Goal: Transaction & Acquisition: Purchase product/service

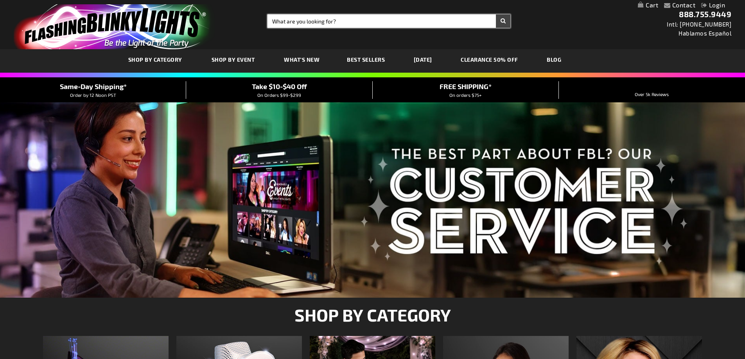
click at [304, 25] on input "Search" at bounding box center [388, 20] width 243 height 13
type input "flashing pins"
click at [496, 14] on button "Search" at bounding box center [503, 20] width 14 height 13
click at [506, 24] on button "Search" at bounding box center [503, 20] width 14 height 13
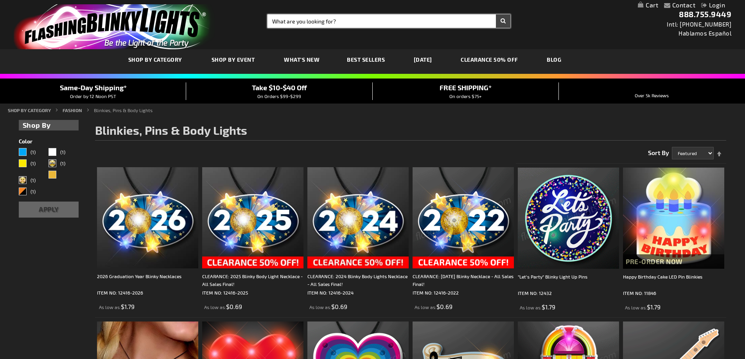
click at [302, 23] on input "Search" at bounding box center [388, 20] width 243 height 13
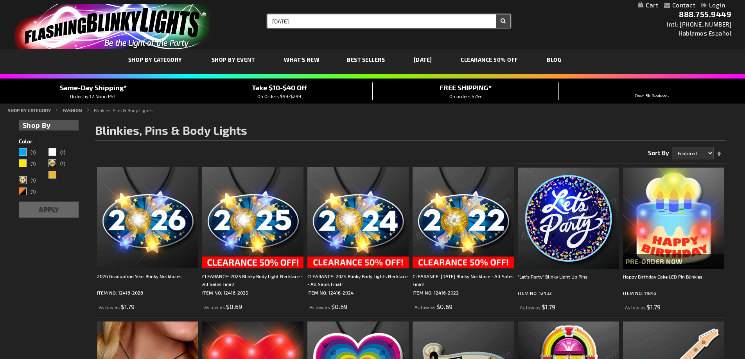
type input "Mardi gras"
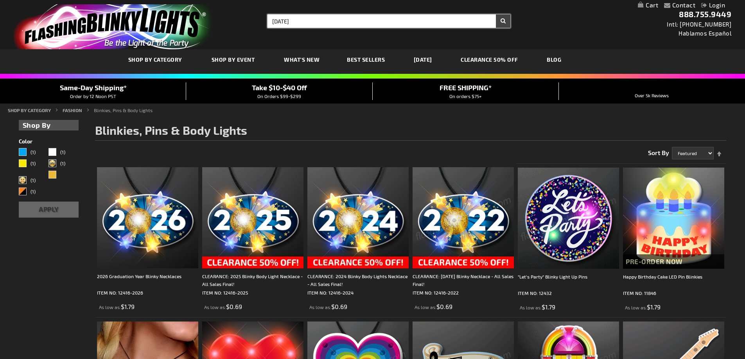
click at [496, 14] on button "Search" at bounding box center [503, 20] width 14 height 13
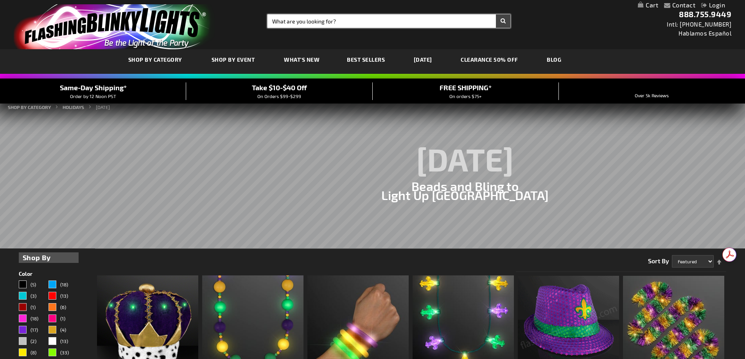
click at [334, 19] on input "Search" at bounding box center [388, 20] width 243 height 13
type input "Fleur di lis pin"
click at [496, 14] on button "Search" at bounding box center [503, 20] width 14 height 13
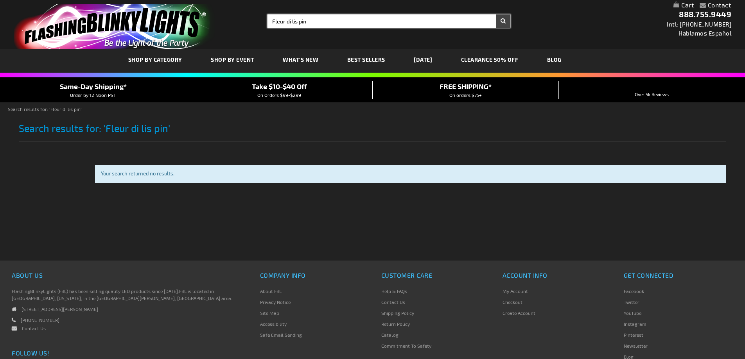
drag, startPoint x: 332, startPoint y: 22, endPoint x: 251, endPoint y: 21, distance: 80.5
click at [251, 21] on div "Toggle Nav Search Search Fleur di lis pin × Search 888.755.9449 Intl: 818-753-8…" at bounding box center [372, 24] width 745 height 49
type input "Fleur di lis pinflashing trumpet pin"
click at [496, 14] on button "Search" at bounding box center [503, 20] width 14 height 13
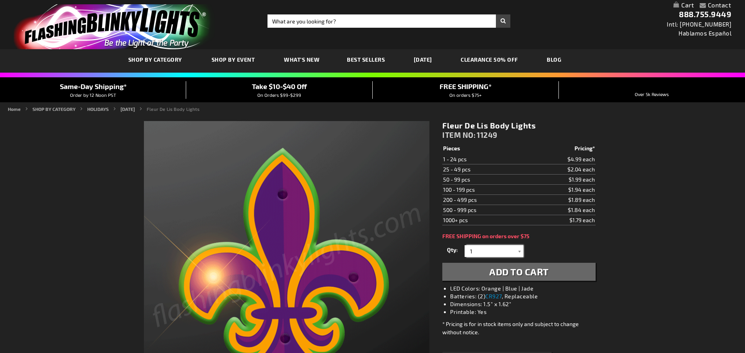
click at [488, 250] on input "1" at bounding box center [494, 252] width 57 height 12
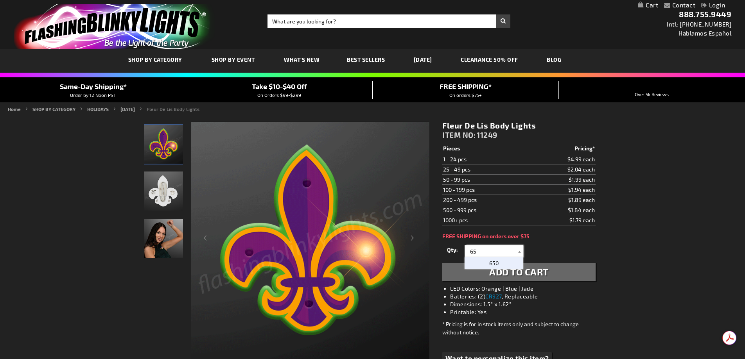
type input "6"
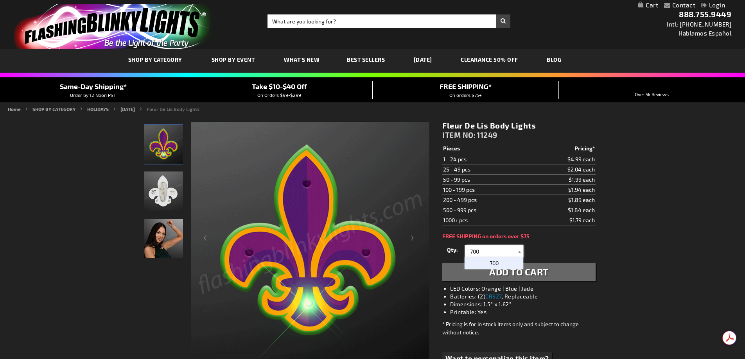
type input "700"
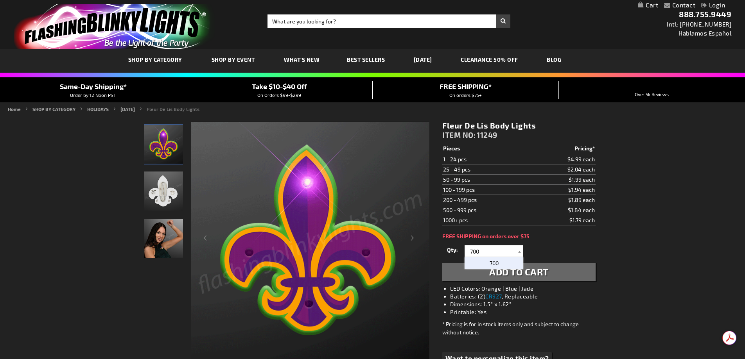
click at [497, 264] on span "700" at bounding box center [494, 263] width 9 height 7
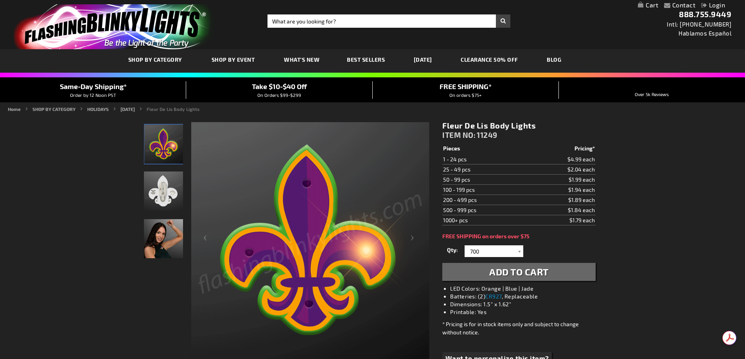
click at [549, 267] on span "Add to Cart" at bounding box center [518, 271] width 59 height 11
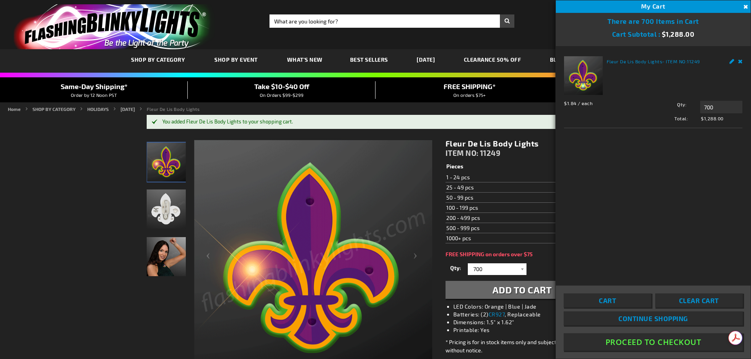
click at [647, 343] on button "Proceed To Checkout" at bounding box center [652, 343] width 179 height 18
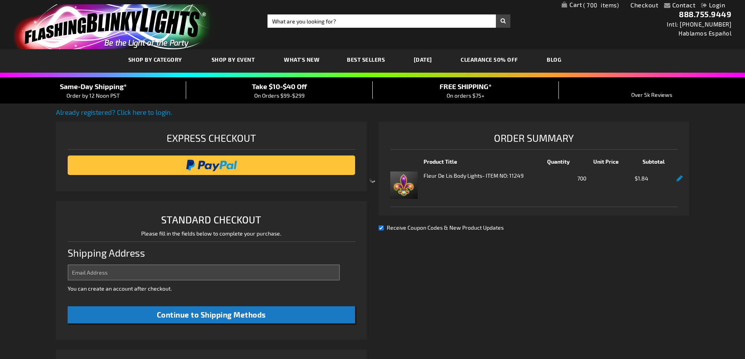
select select "US"
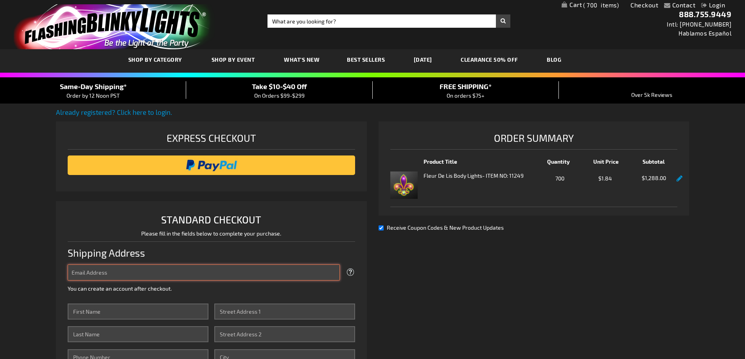
click at [201, 271] on input "Email Address" at bounding box center [204, 273] width 272 height 16
type input "[PERSON_NAME][EMAIL_ADDRESS][PERSON_NAME][DOMAIN_NAME]"
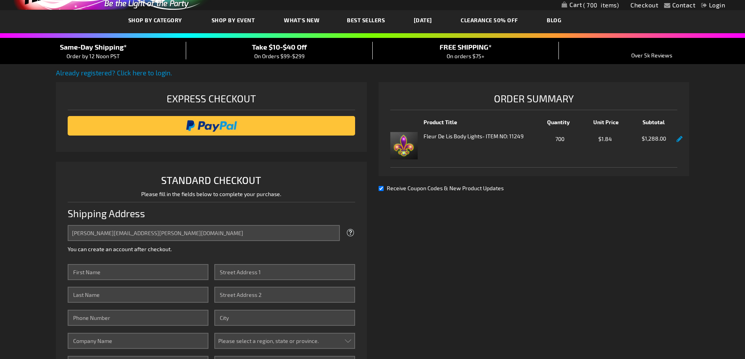
scroll to position [117, 0]
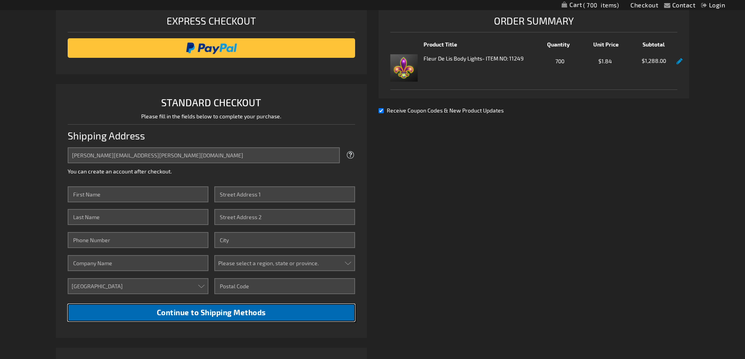
click at [270, 317] on button "Continue to Shipping Methods" at bounding box center [211, 313] width 287 height 18
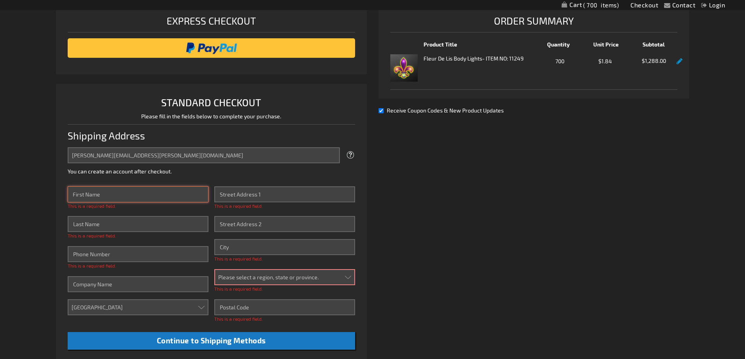
click at [168, 196] on input "First Name" at bounding box center [138, 194] width 141 height 16
type input "[PERSON_NAME]"
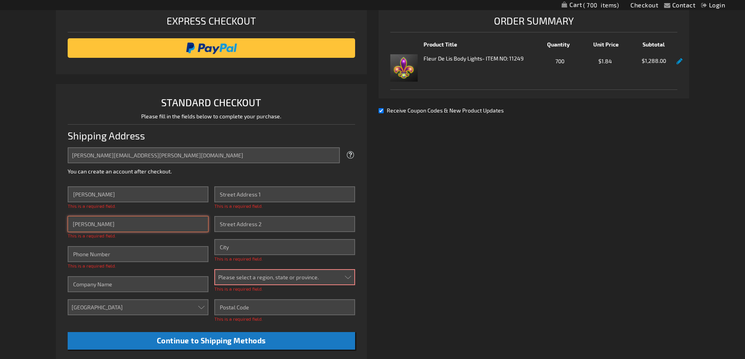
type input "5616519147"
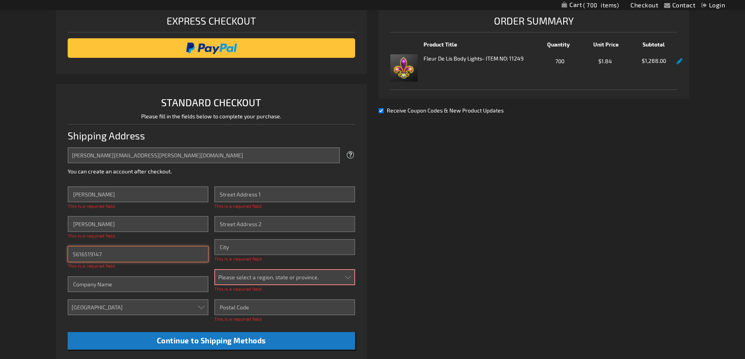
type input "Big Dog Ranch Rescue Foundation"
type input "[STREET_ADDRESS]"
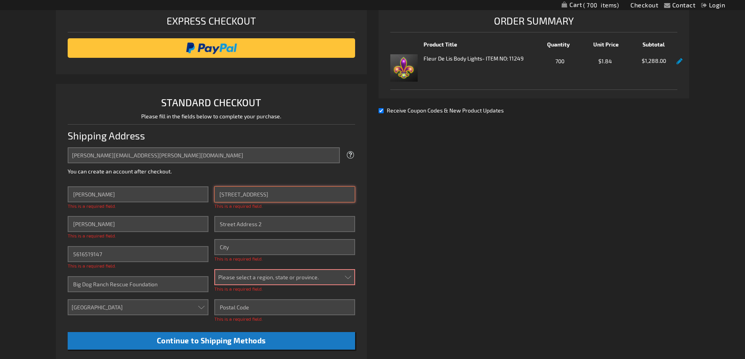
type input "Suite 101"
type input "[GEOGRAPHIC_DATA][PERSON_NAME]"
select select "18"
type input "33470"
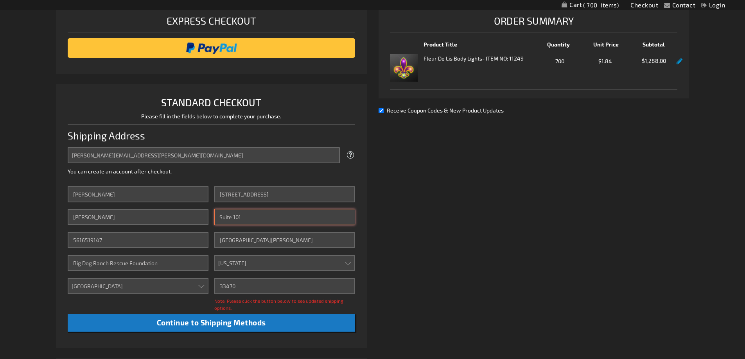
click at [265, 214] on input "Suite 101" at bounding box center [284, 217] width 141 height 16
type input "S"
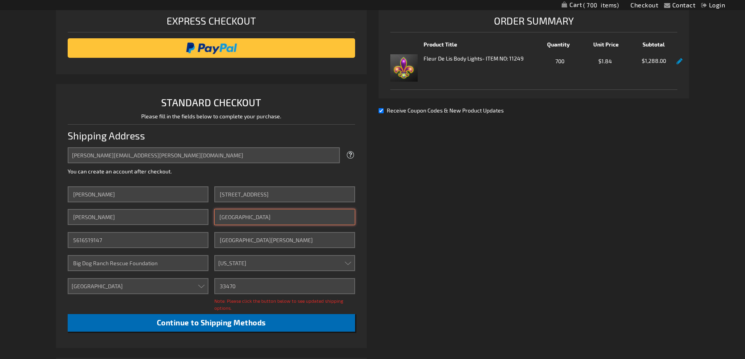
type input "[GEOGRAPHIC_DATA]"
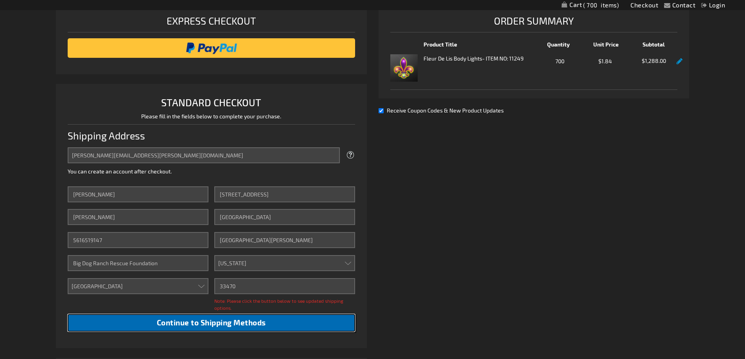
click at [256, 322] on span "Continue to Shipping Methods" at bounding box center [211, 322] width 109 height 9
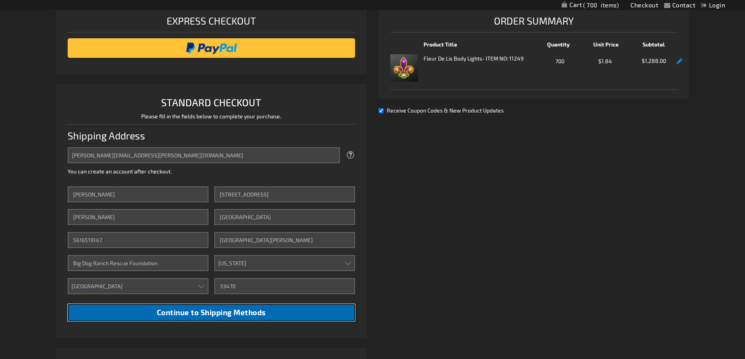
click at [253, 312] on span "Continue to Shipping Methods" at bounding box center [211, 312] width 109 height 9
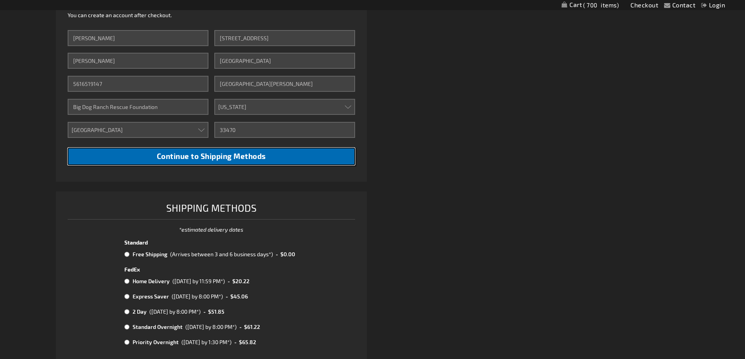
scroll to position [352, 0]
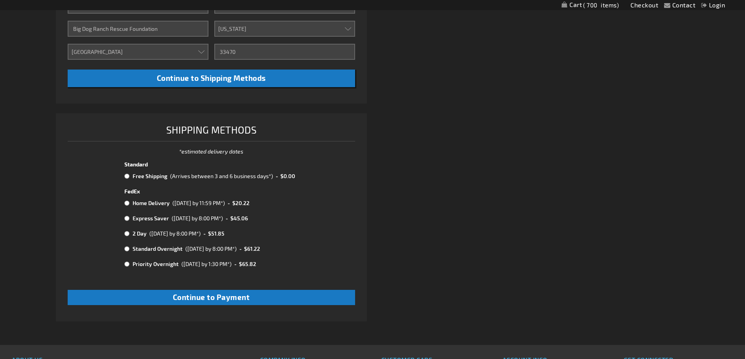
click at [128, 178] on input "radio" at bounding box center [126, 176] width 5 height 6
radio input "true"
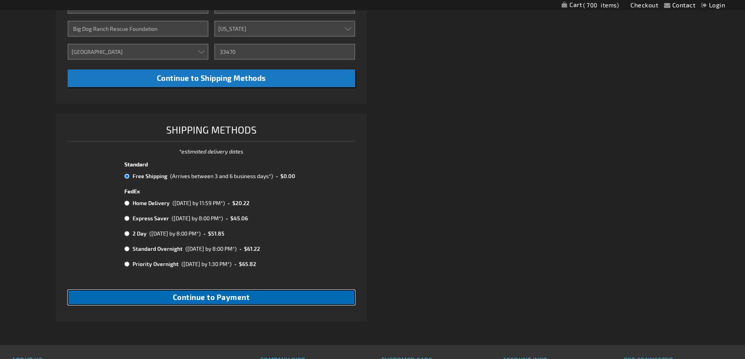
click at [246, 297] on span "Continue to Payment" at bounding box center [211, 297] width 77 height 9
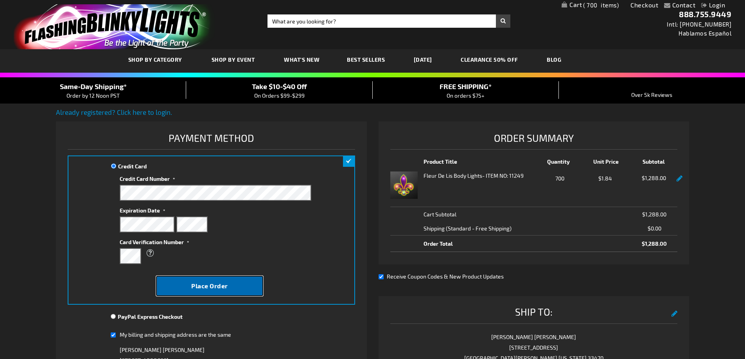
click at [199, 288] on span "Place Order" at bounding box center [209, 285] width 37 height 7
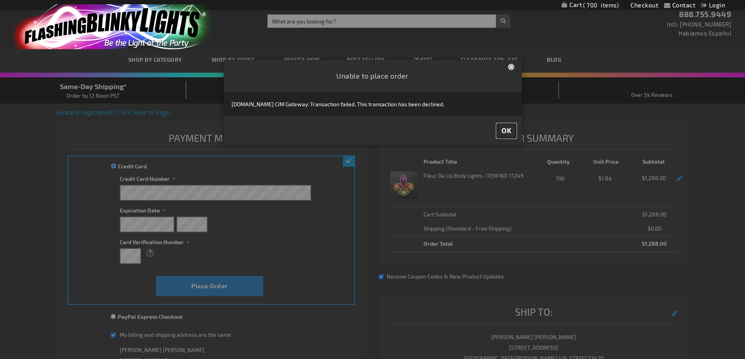
click at [509, 136] on button "OK" at bounding box center [507, 131] width 20 height 14
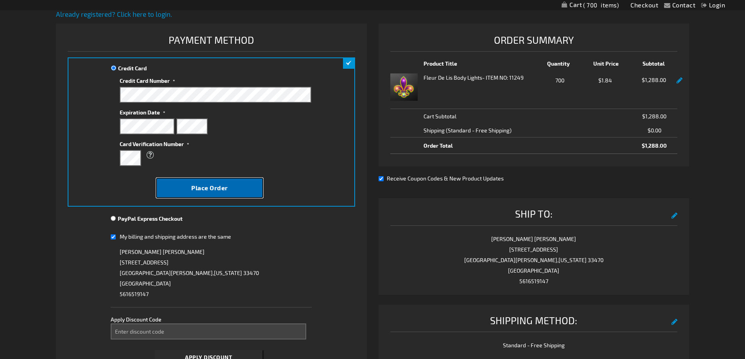
scroll to position [117, 0]
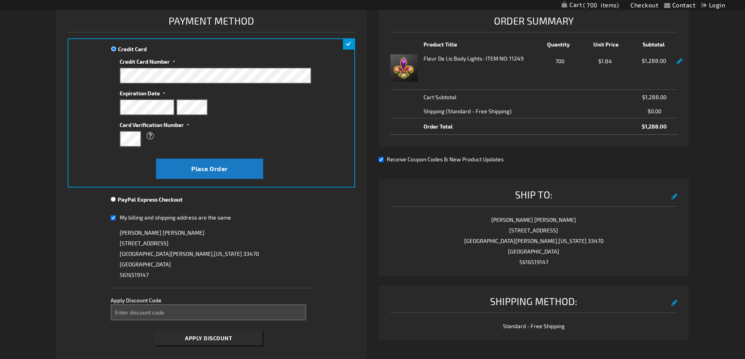
click at [112, 219] on input "My billing and shipping address are the same" at bounding box center [113, 218] width 5 height 16
checkbox input "false"
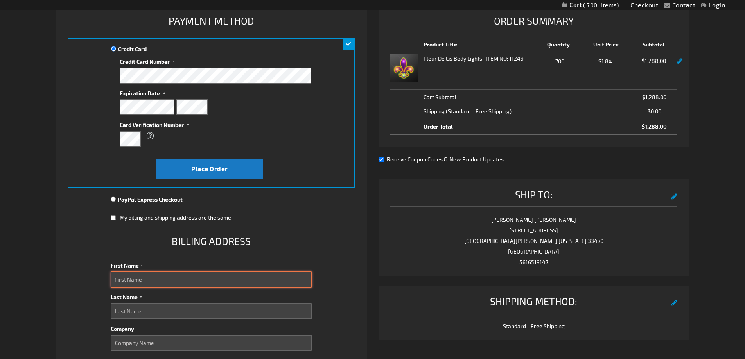
click at [180, 280] on input "First Name" at bounding box center [211, 280] width 201 height 16
type input "Lauren"
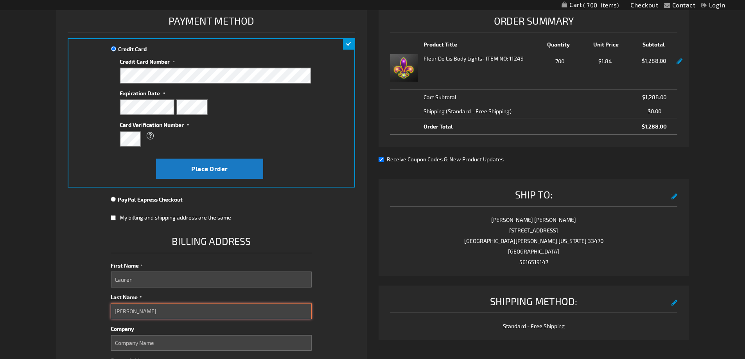
type input "[PERSON_NAME]"
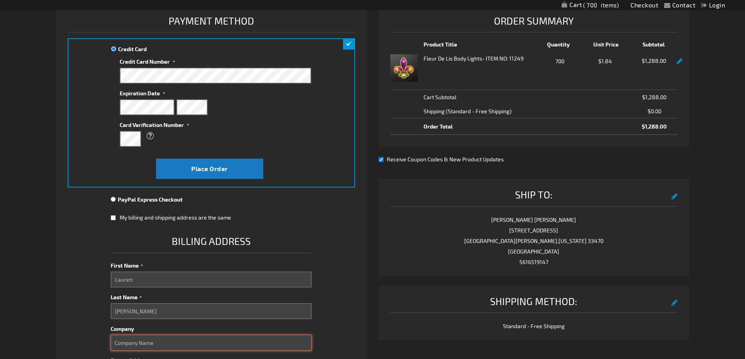
click at [167, 344] on input "Company" at bounding box center [211, 343] width 201 height 16
type input "Big Dog Ranch Rescue Foundation"
type input "[STREET_ADDRESS]"
type input "Suite 101"
select select "18"
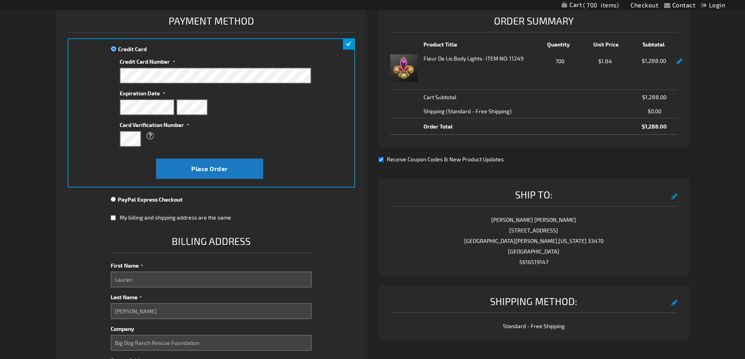
type input "[GEOGRAPHIC_DATA][PERSON_NAME]"
type input "33470"
type input "5616519147"
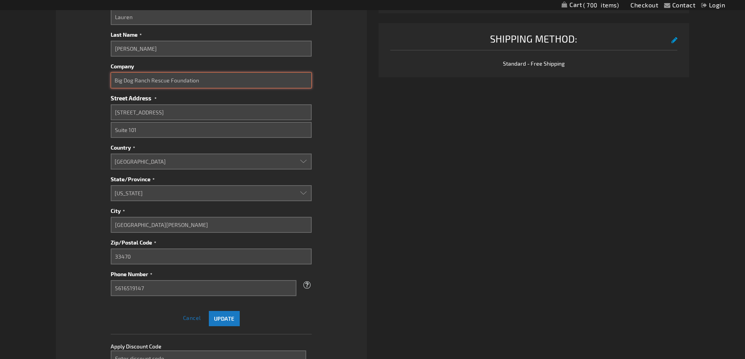
scroll to position [391, 0]
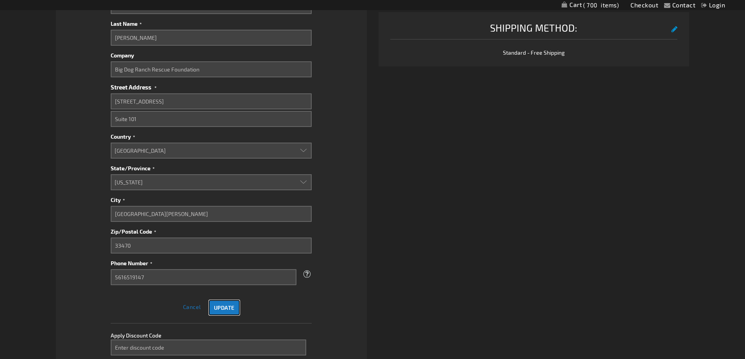
click at [234, 305] on span "Update" at bounding box center [224, 308] width 21 height 7
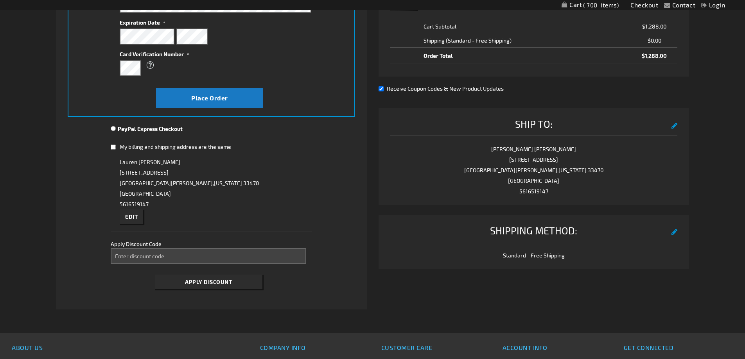
scroll to position [32, 0]
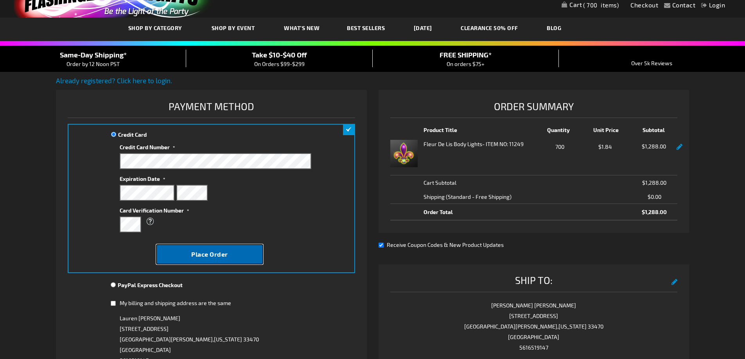
click at [183, 255] on button "Place Order" at bounding box center [209, 254] width 107 height 20
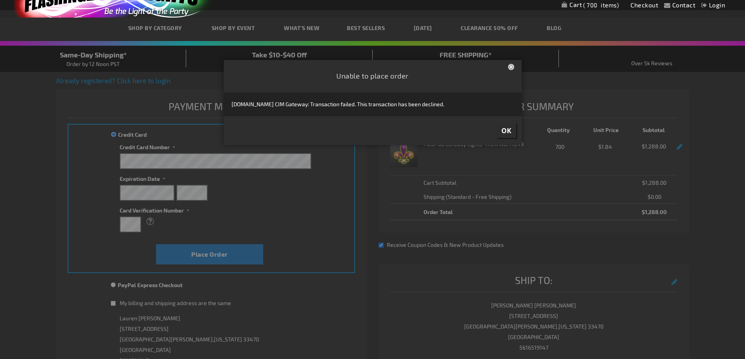
click at [511, 65] on button "Close" at bounding box center [512, 68] width 8 height 8
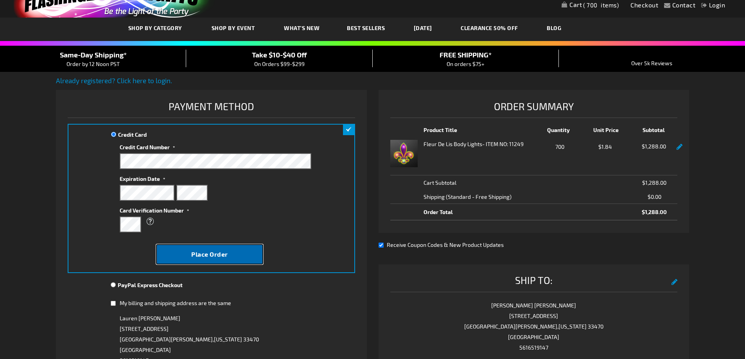
click at [193, 251] on span "Place Order" at bounding box center [209, 254] width 37 height 7
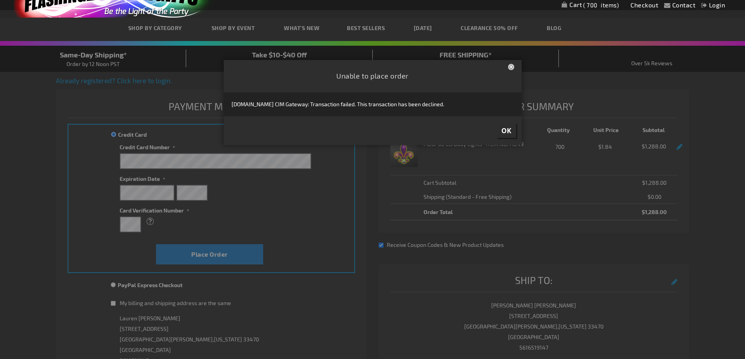
click at [510, 67] on button "Close" at bounding box center [512, 68] width 8 height 8
